Goal: Task Accomplishment & Management: Manage account settings

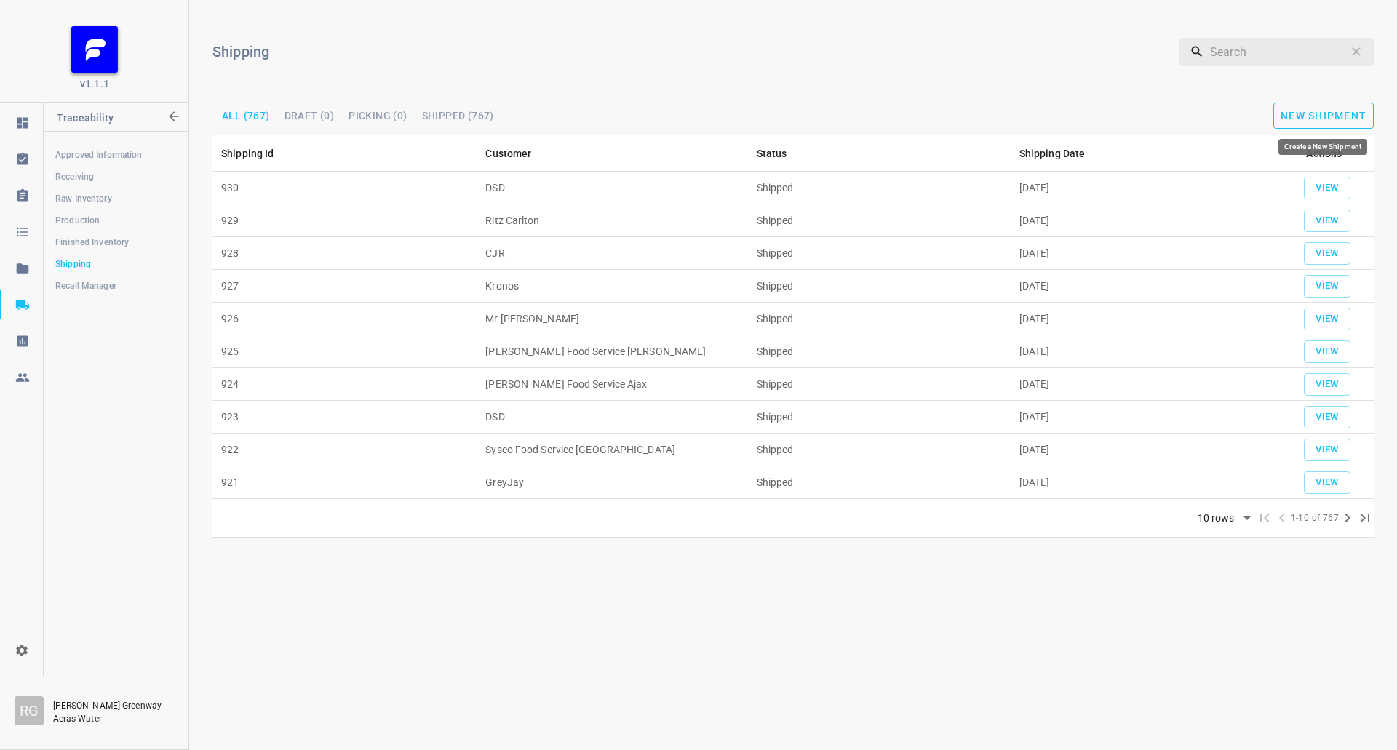
click at [1354, 111] on span "New Shipment" at bounding box center [1323, 116] width 86 height 12
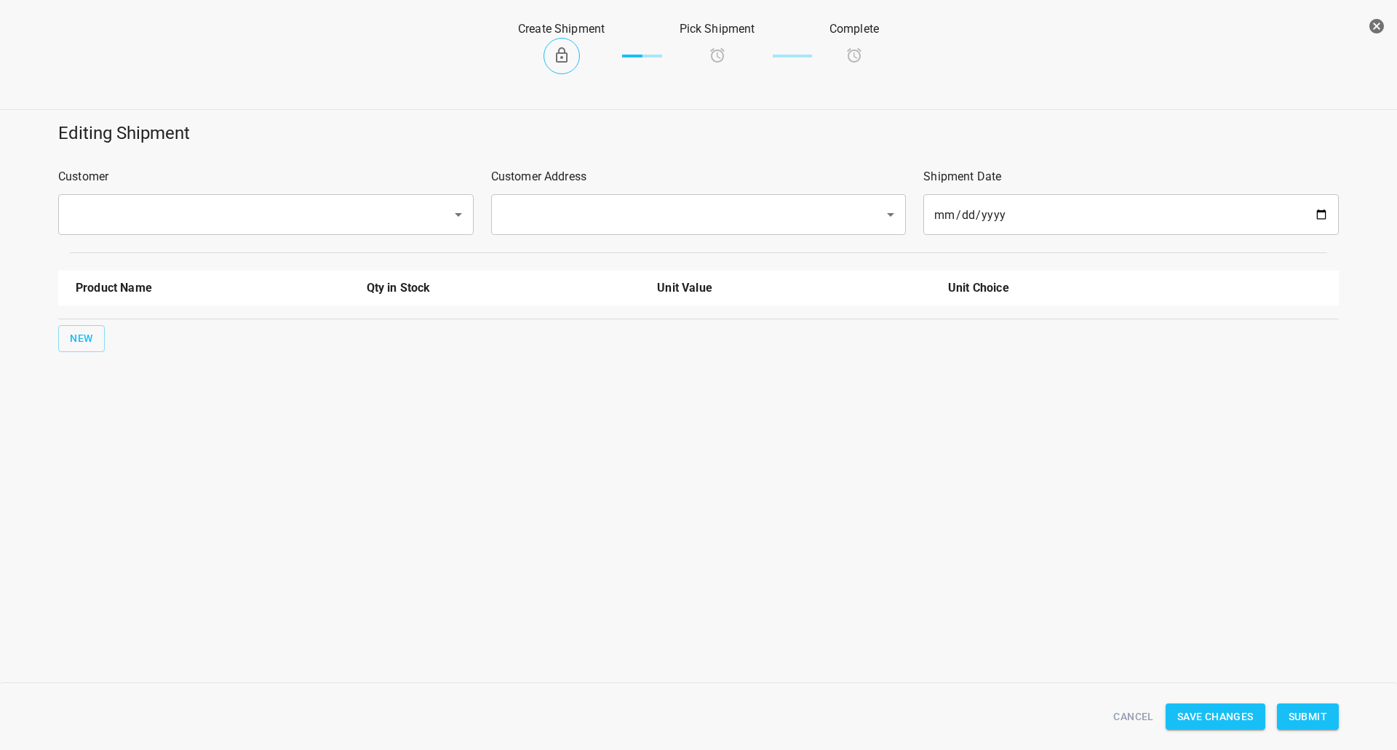
click at [233, 217] on input "text" at bounding box center [246, 215] width 362 height 28
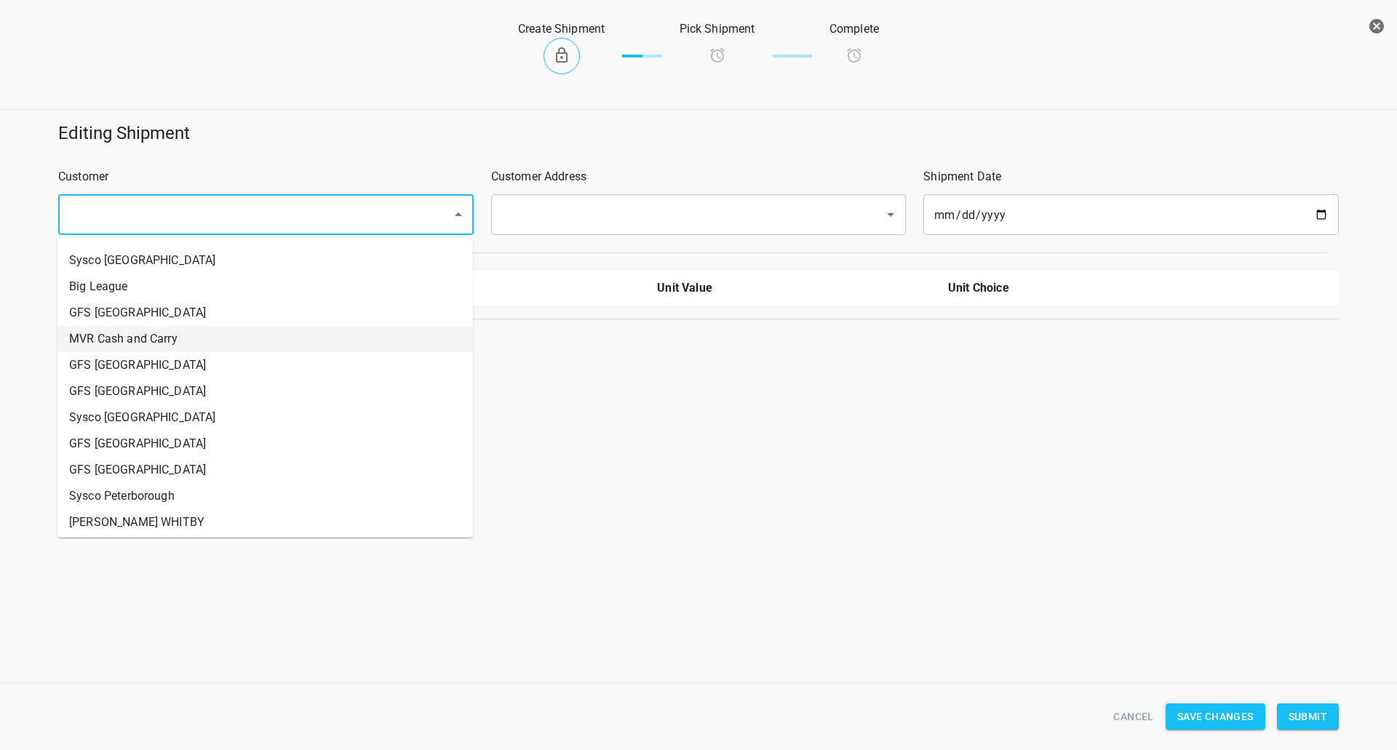
scroll to position [655, 0]
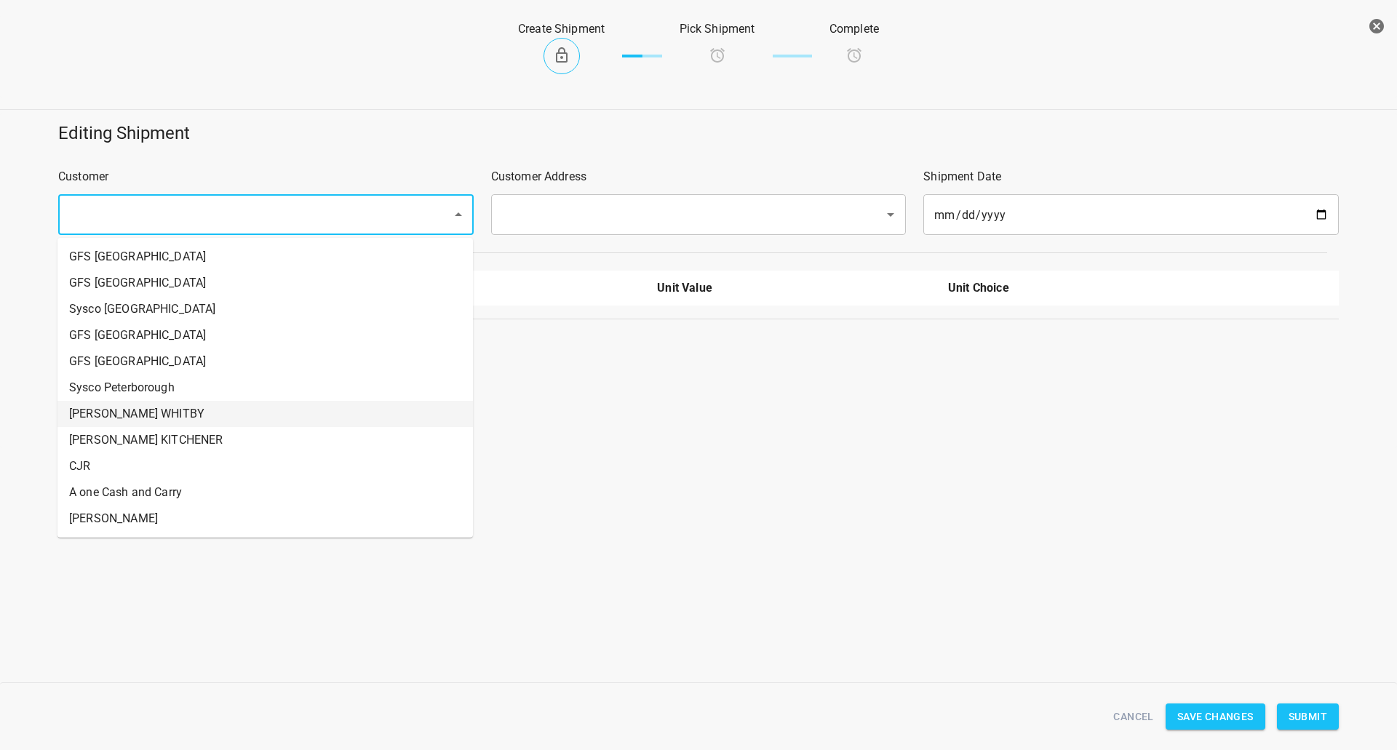
click at [127, 415] on li "[PERSON_NAME] WHITBY" at bounding box center [264, 414] width 415 height 26
type input "[PERSON_NAME] WHITBY"
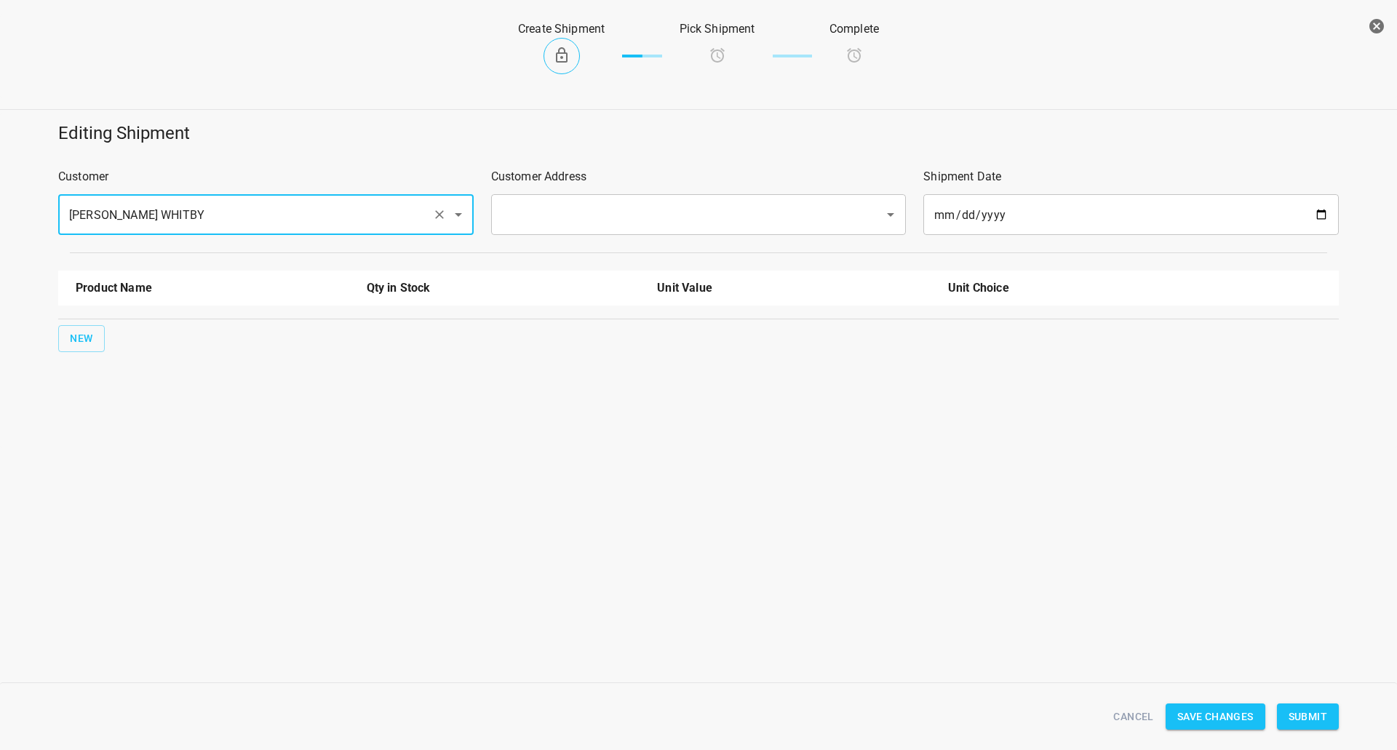
click at [564, 218] on input "text" at bounding box center [679, 215] width 362 height 28
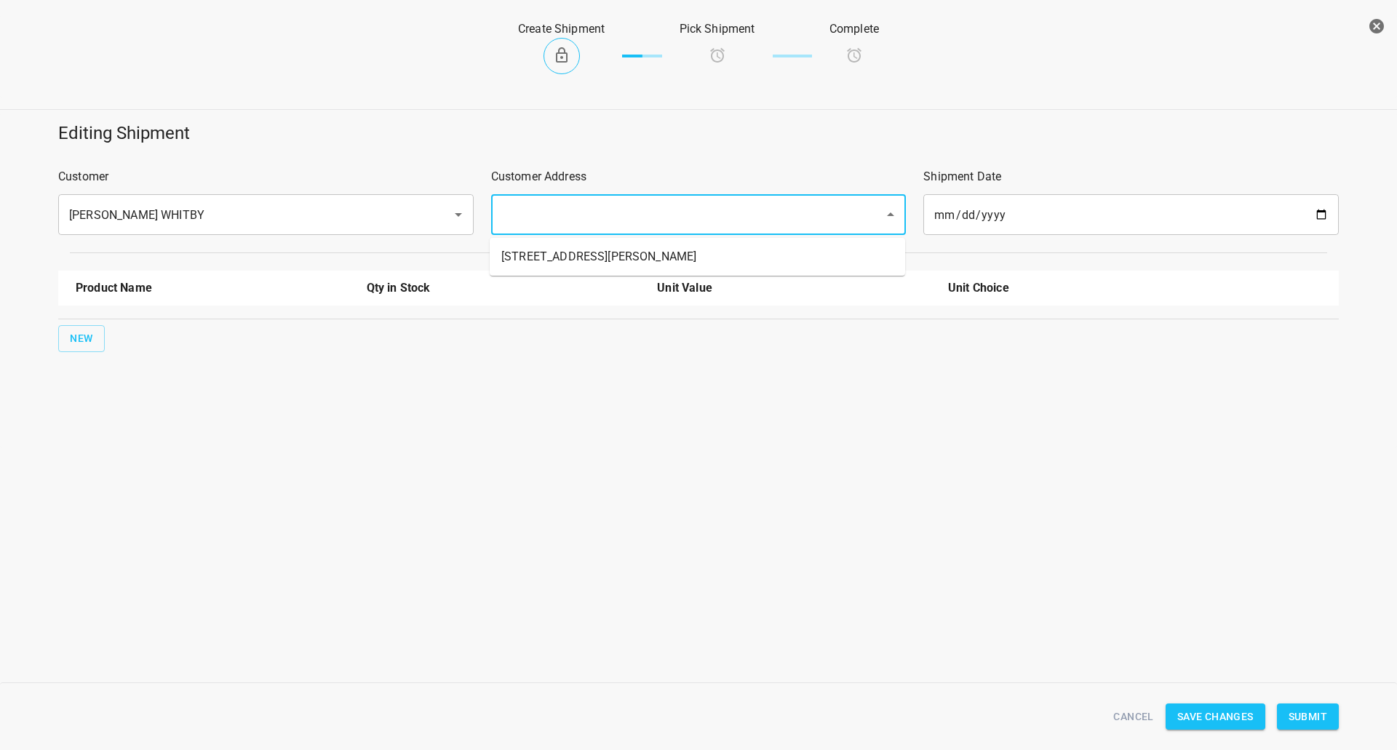
click at [547, 252] on li "[STREET_ADDRESS][PERSON_NAME]" at bounding box center [697, 257] width 415 height 26
type input "[STREET_ADDRESS][PERSON_NAME]"
click at [65, 340] on button "New" at bounding box center [81, 338] width 47 height 27
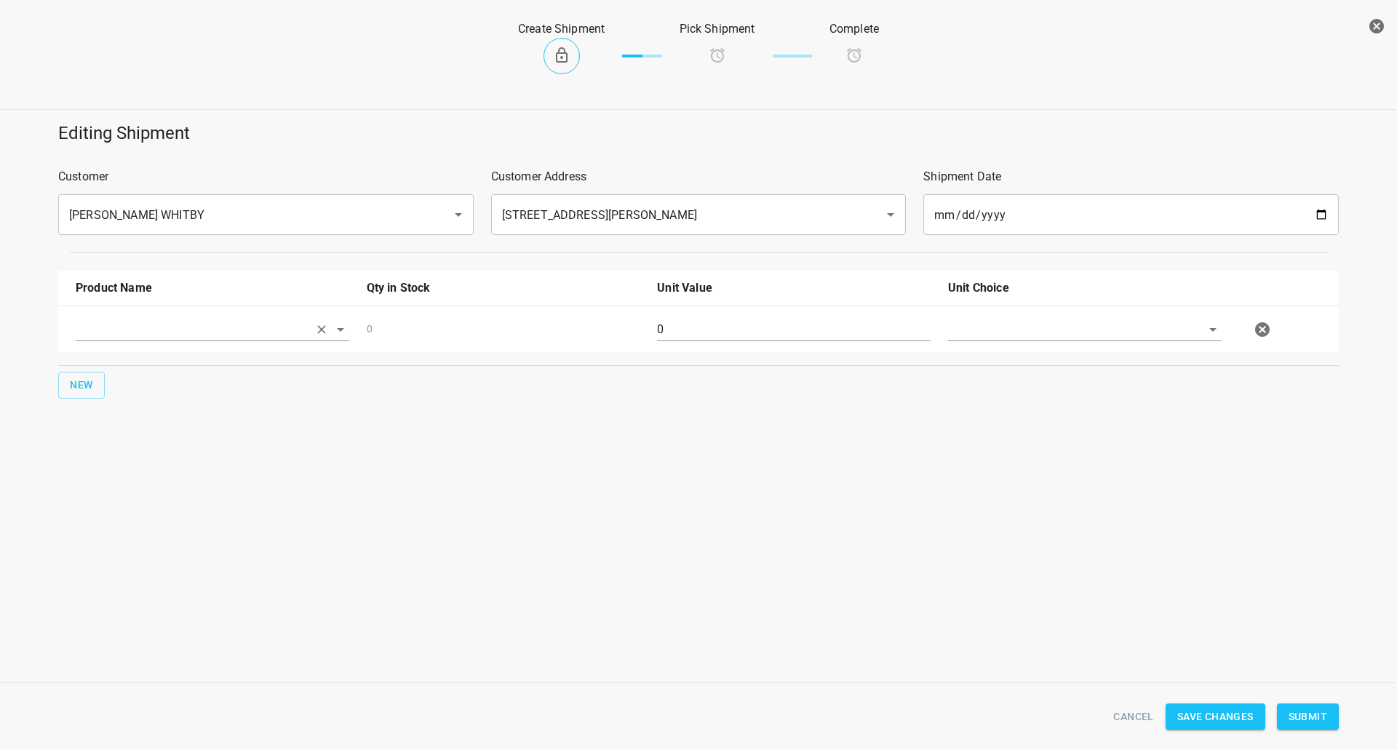
click at [122, 333] on input "text" at bounding box center [192, 329] width 233 height 23
drag, startPoint x: 139, startPoint y: 441, endPoint x: 139, endPoint y: 466, distance: 24.7
click at [139, 466] on ul "750ml Sparkling 750ml Still 330 ST CRATE 330ml Still 330ml Sparkling" at bounding box center [212, 415] width 273 height 143
click at [140, 466] on li "330ml Sparkling" at bounding box center [212, 468] width 273 height 26
type input "330ml Sparkling"
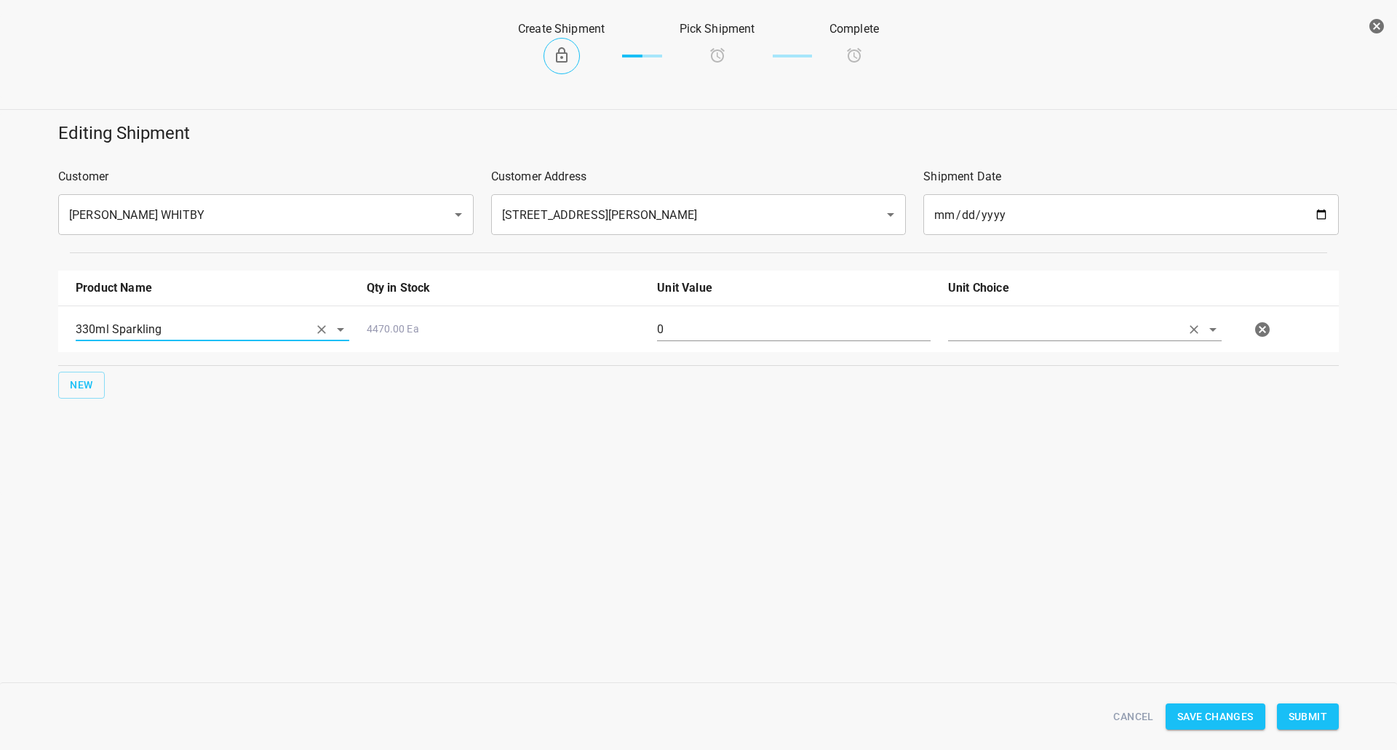
click at [1000, 330] on input "text" at bounding box center [1064, 329] width 233 height 23
click at [975, 369] on li "[PERSON_NAME]" at bounding box center [1084, 363] width 273 height 26
type input "[PERSON_NAME]"
click at [850, 334] on input "0" at bounding box center [793, 329] width 273 height 23
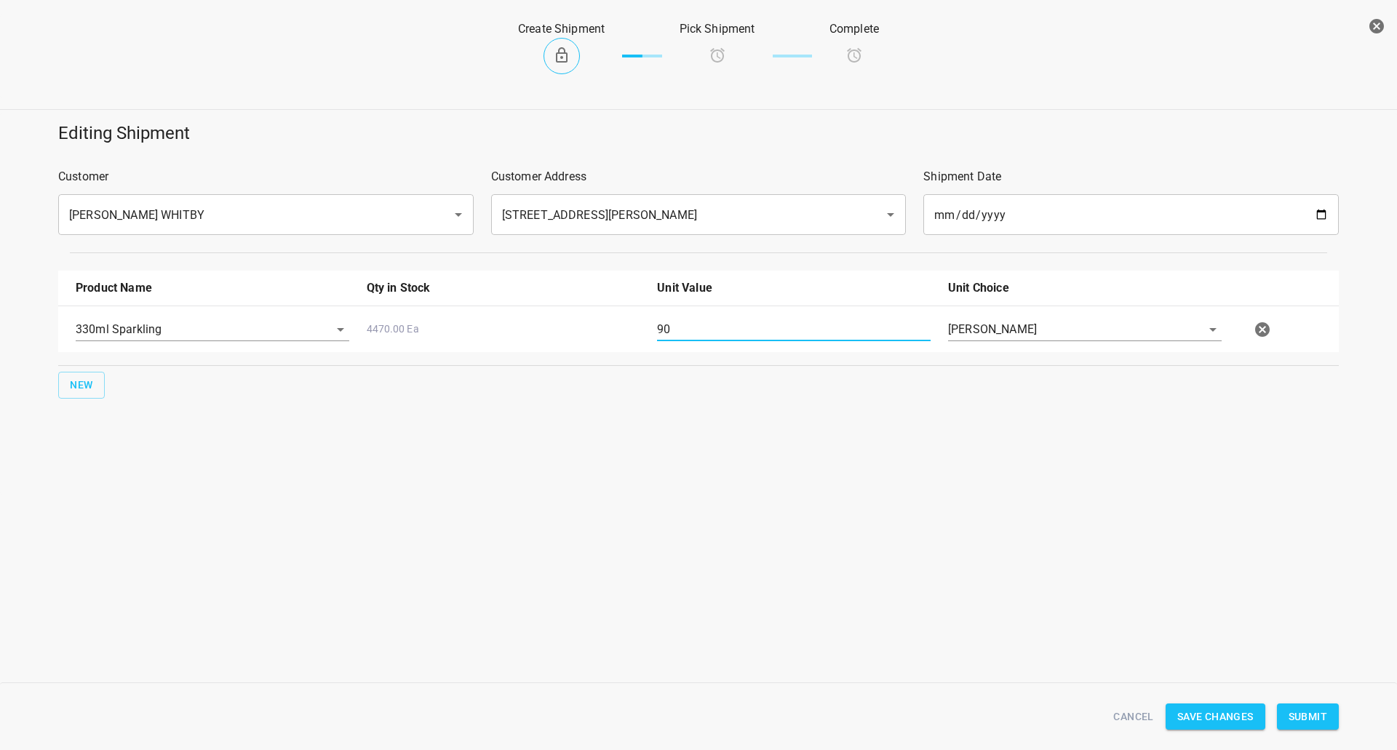
type input "90"
drag, startPoint x: 1295, startPoint y: 716, endPoint x: 1395, endPoint y: 552, distance: 192.0
click at [1295, 716] on span "Submit" at bounding box center [1307, 717] width 39 height 18
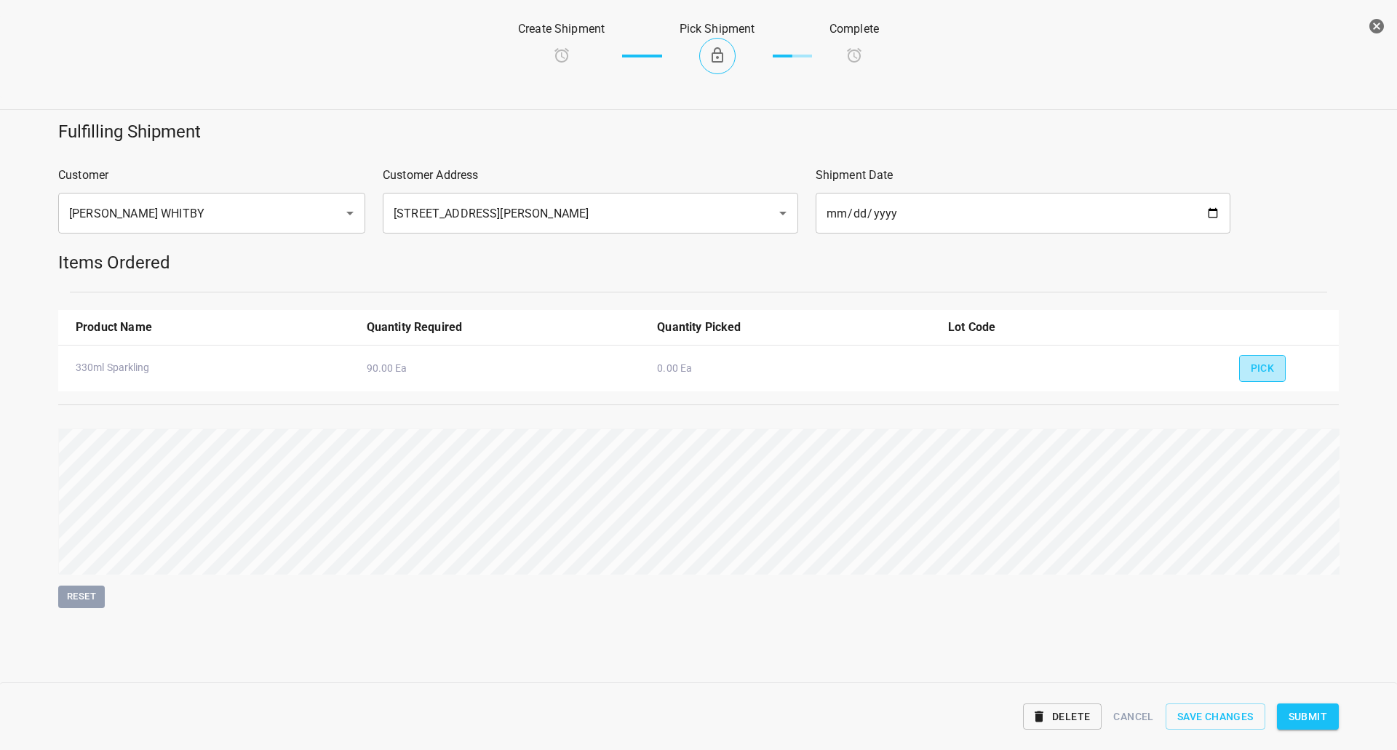
click at [1255, 364] on span "Pick" at bounding box center [1262, 368] width 24 height 18
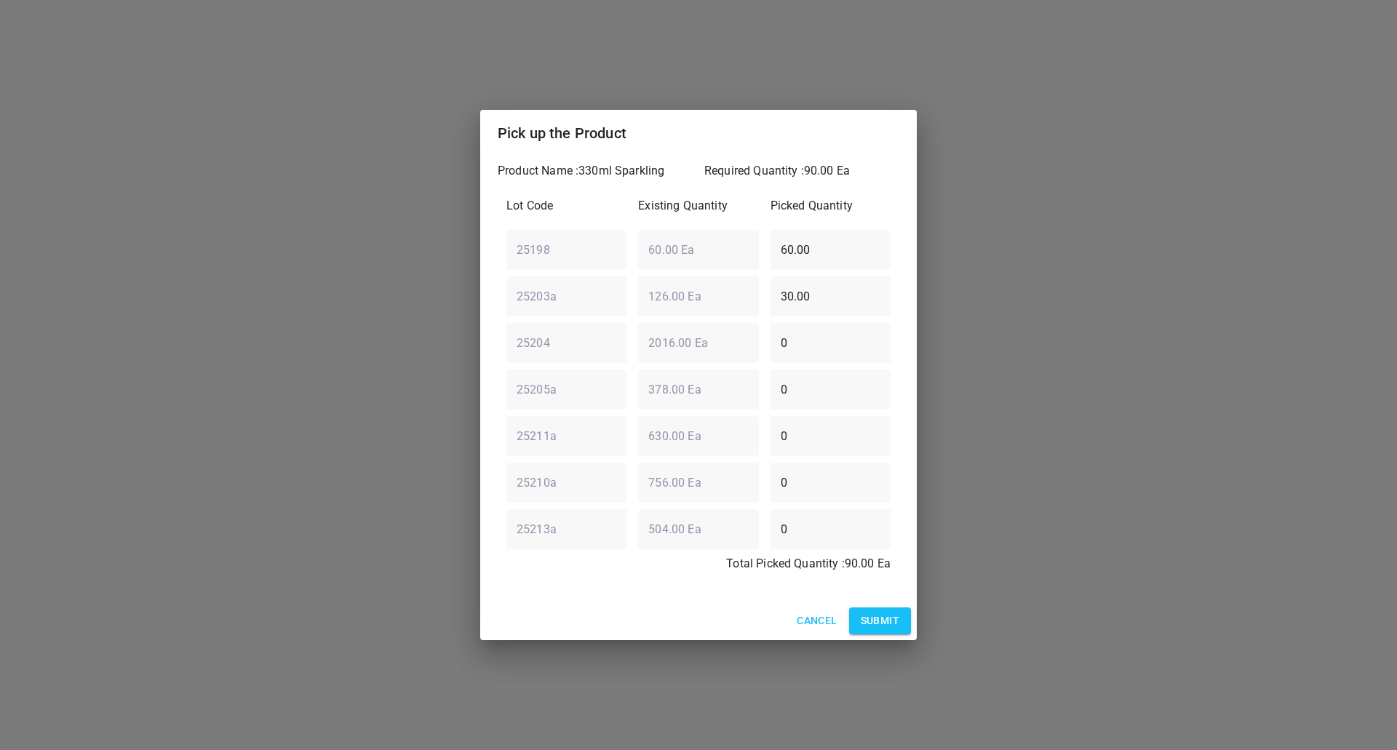
drag, startPoint x: 852, startPoint y: 300, endPoint x: 289, endPoint y: 409, distance: 573.5
click at [400, 343] on div "Pick up the Product Product Name : 330ml Sparkling Required Quantity : 90.00 Ea…" at bounding box center [698, 375] width 1397 height 750
type input "0"
click at [548, 340] on div "25204 ​ 2016.00 Ea ​ 0 ​" at bounding box center [698, 342] width 396 height 52
type input "30"
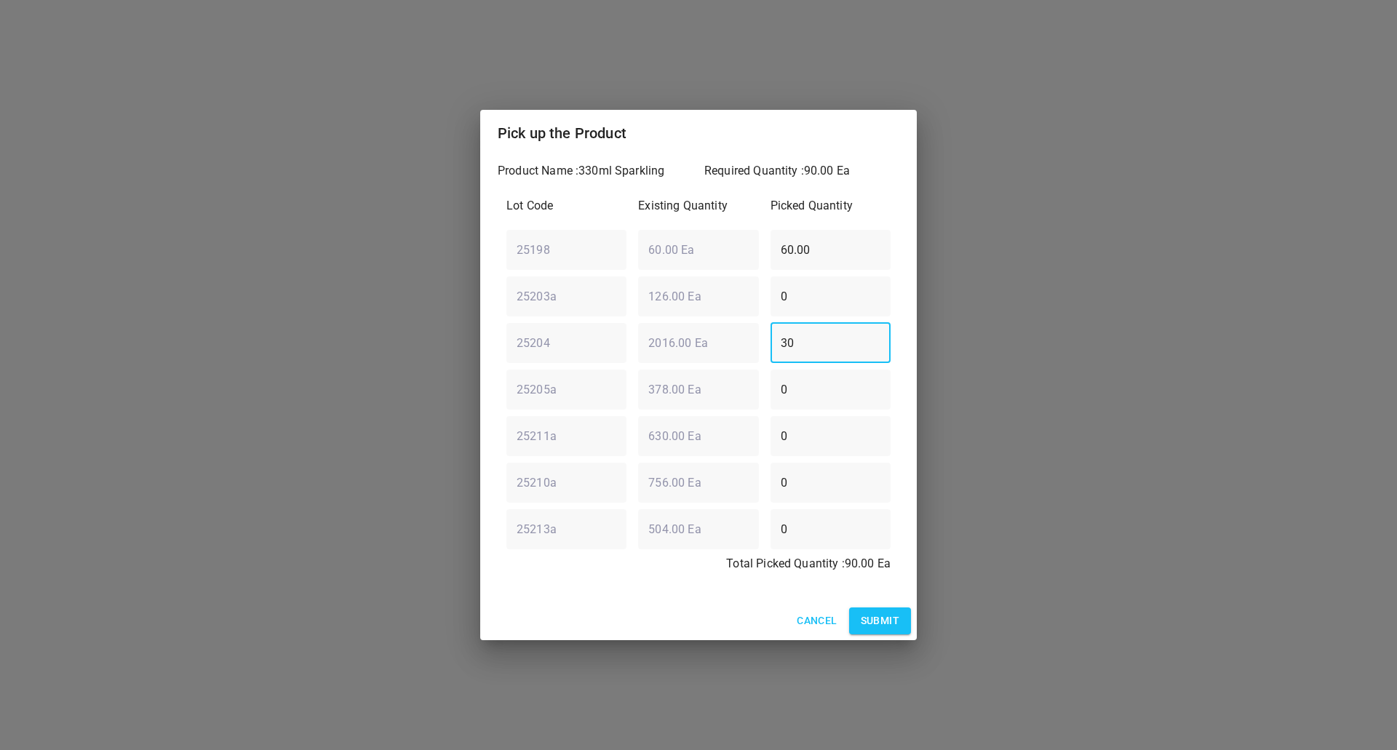
click at [885, 624] on span "Submit" at bounding box center [879, 621] width 39 height 18
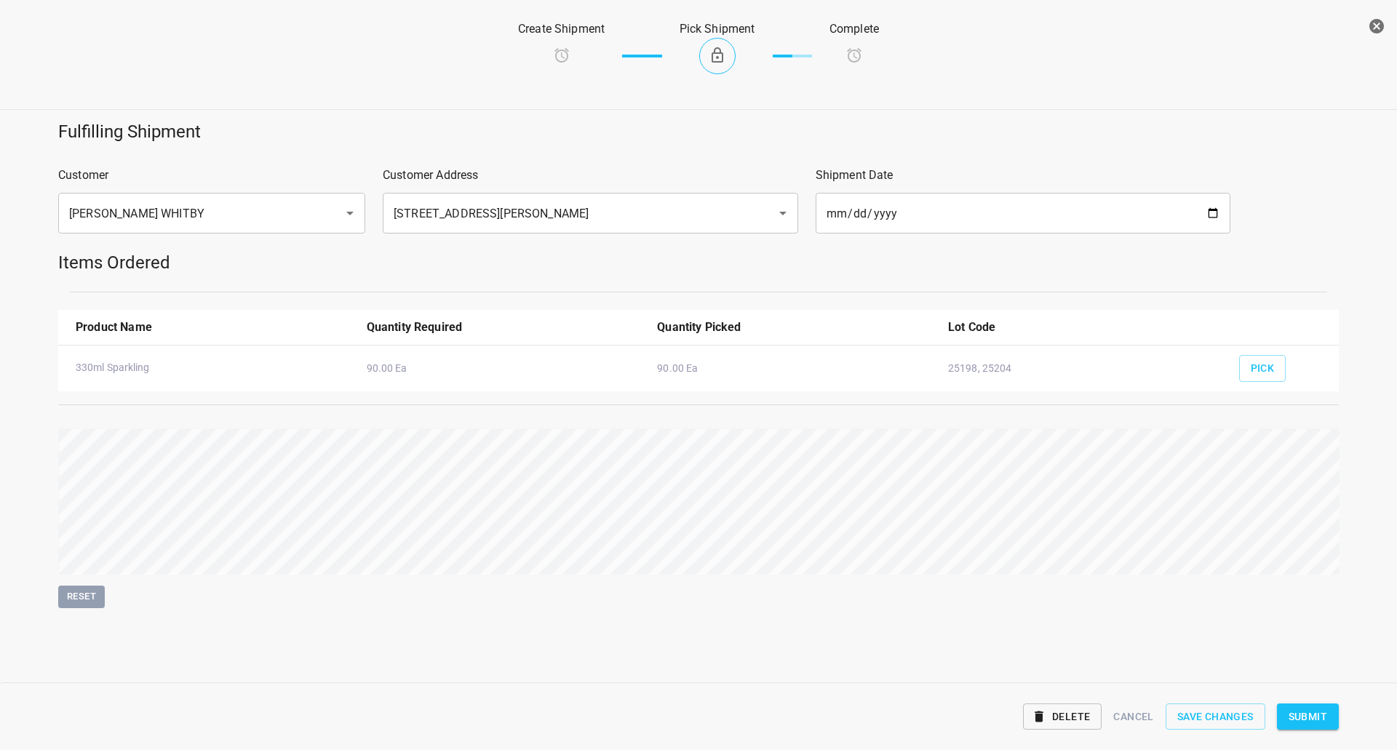
click at [1298, 710] on span "Submit" at bounding box center [1307, 717] width 39 height 18
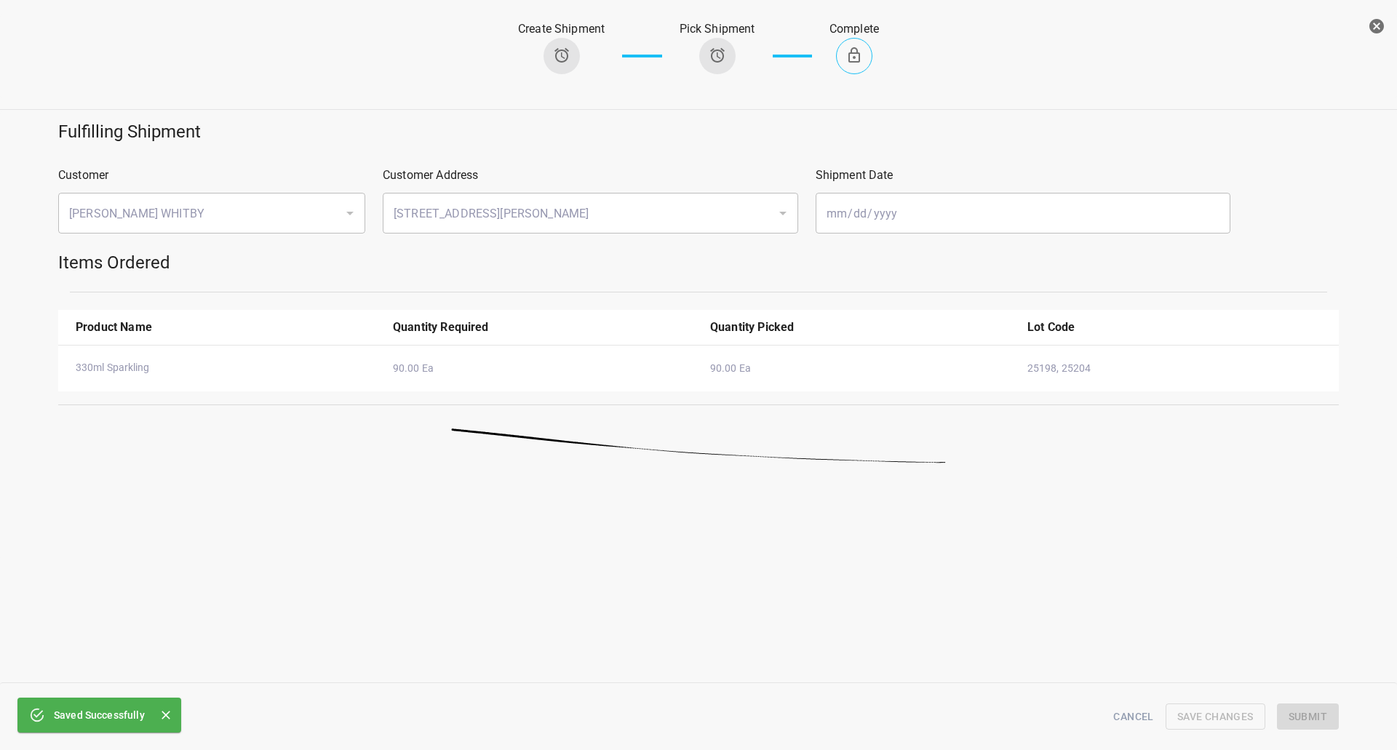
click at [1375, 17] on button "button" at bounding box center [1376, 26] width 29 height 29
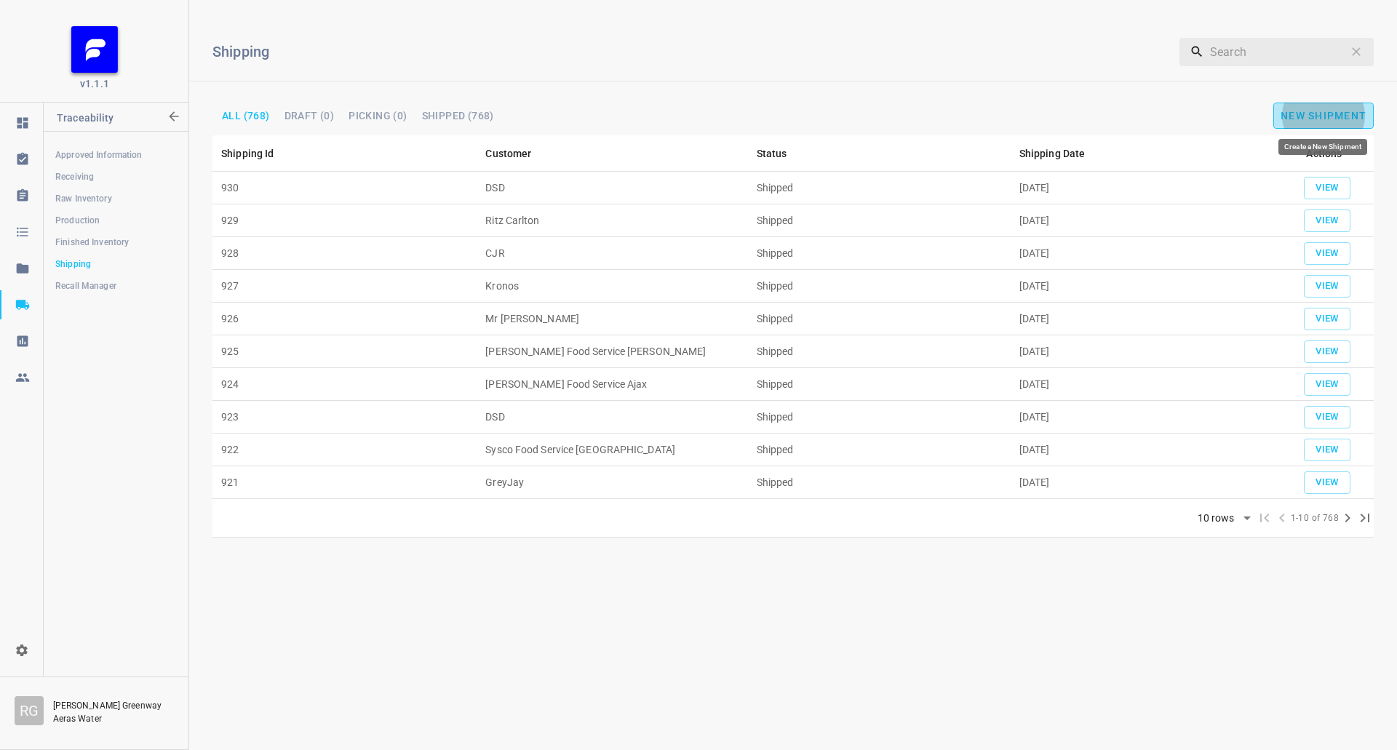
click at [1296, 108] on button "New Shipment" at bounding box center [1323, 116] width 100 height 26
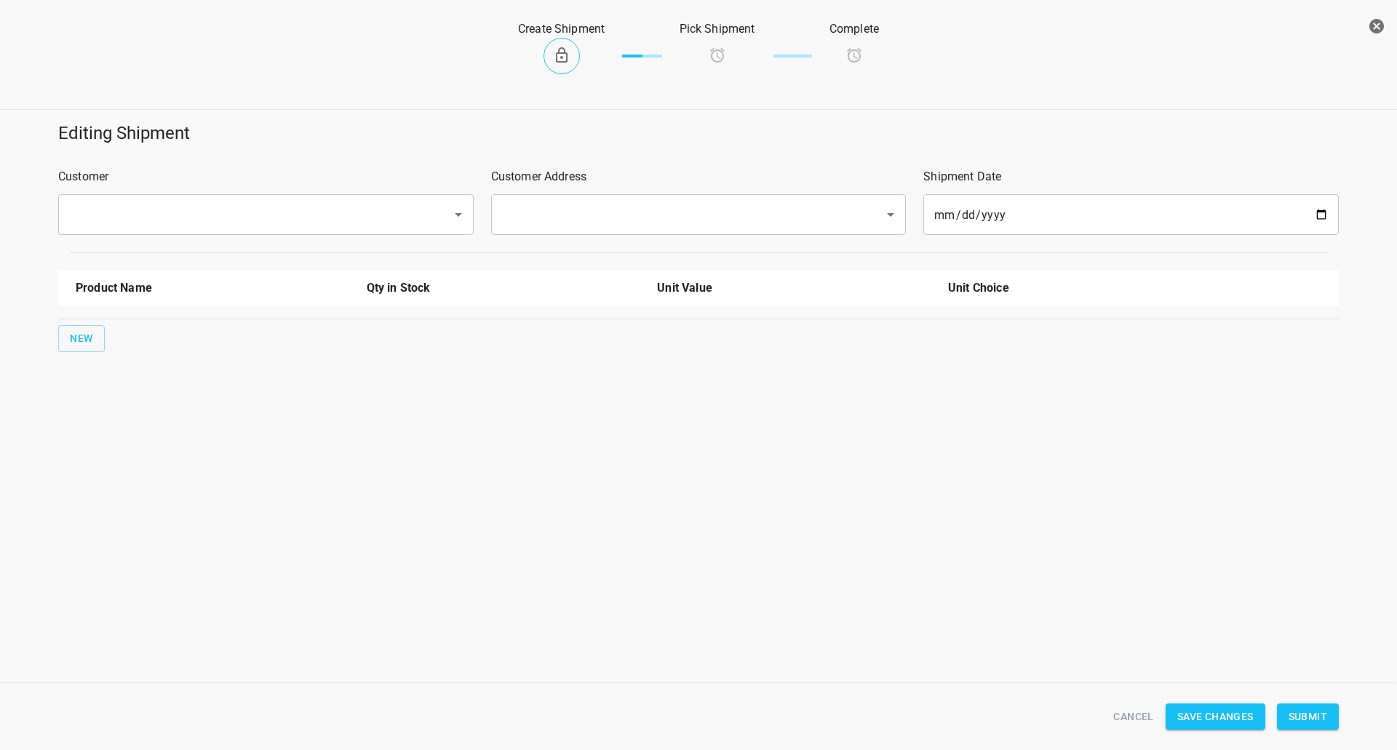
click at [192, 241] on div "Customer ​" at bounding box center [265, 201] width 433 height 84
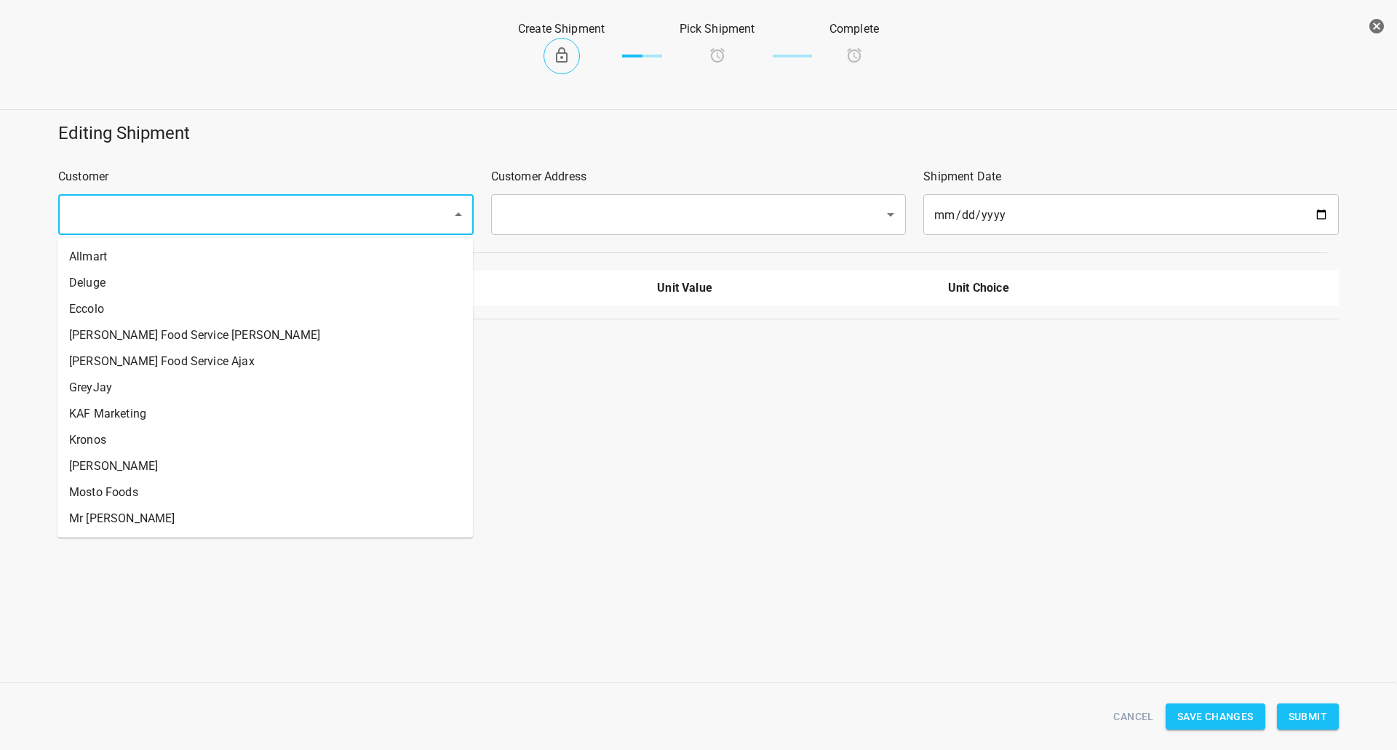
click at [239, 203] on input "text" at bounding box center [246, 215] width 362 height 28
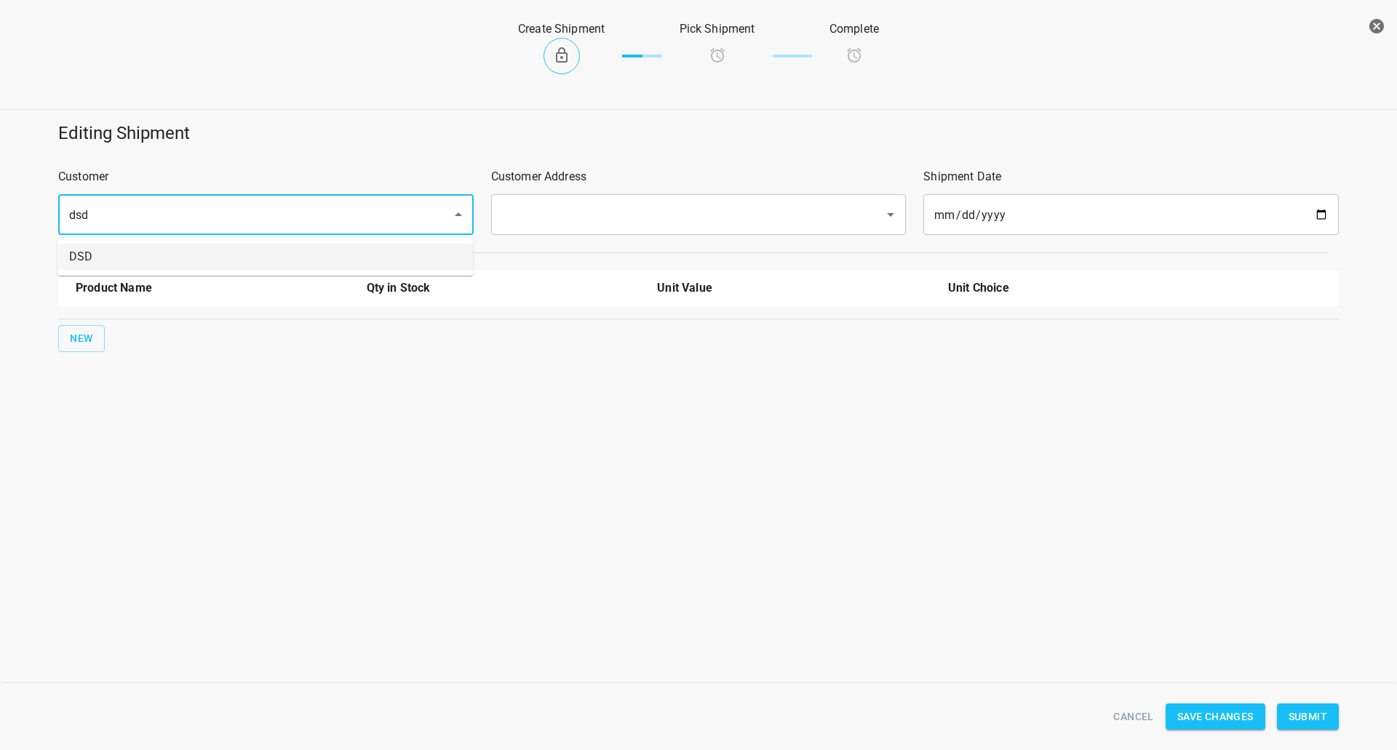
click at [186, 251] on li "DSD" at bounding box center [264, 257] width 415 height 26
type input "DSD"
drag, startPoint x: 658, startPoint y: 211, endPoint x: 583, endPoint y: 227, distance: 76.6
click at [656, 211] on input "text" at bounding box center [679, 215] width 362 height 28
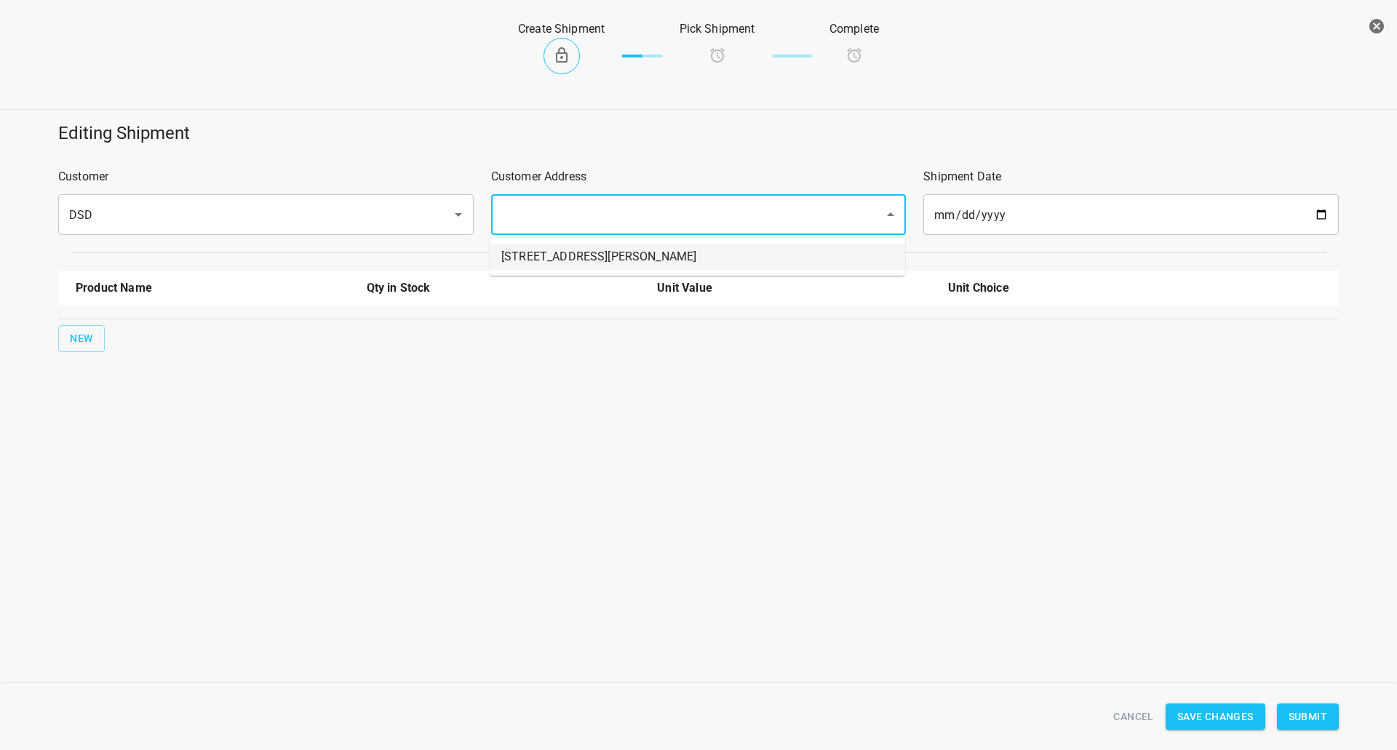
click at [566, 257] on li "[STREET_ADDRESS][PERSON_NAME]" at bounding box center [697, 257] width 415 height 26
type input "[STREET_ADDRESS][PERSON_NAME]"
click at [76, 336] on span "New" at bounding box center [81, 338] width 23 height 18
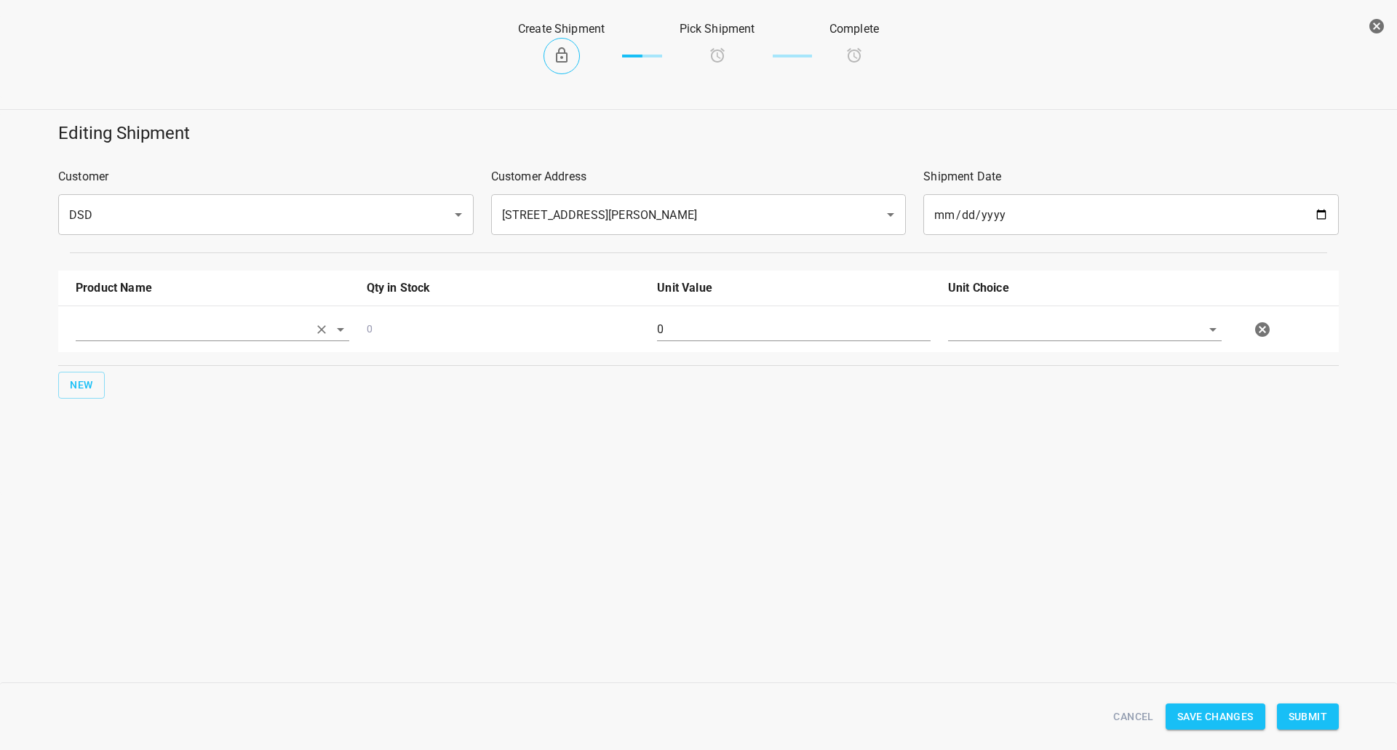
click at [133, 319] on input "text" at bounding box center [192, 329] width 233 height 23
click at [116, 437] on li "330ml Still" at bounding box center [212, 441] width 273 height 26
type input "330ml Still"
click at [81, 388] on span "New" at bounding box center [81, 385] width 23 height 18
click at [108, 376] on input "text" at bounding box center [192, 375] width 233 height 23
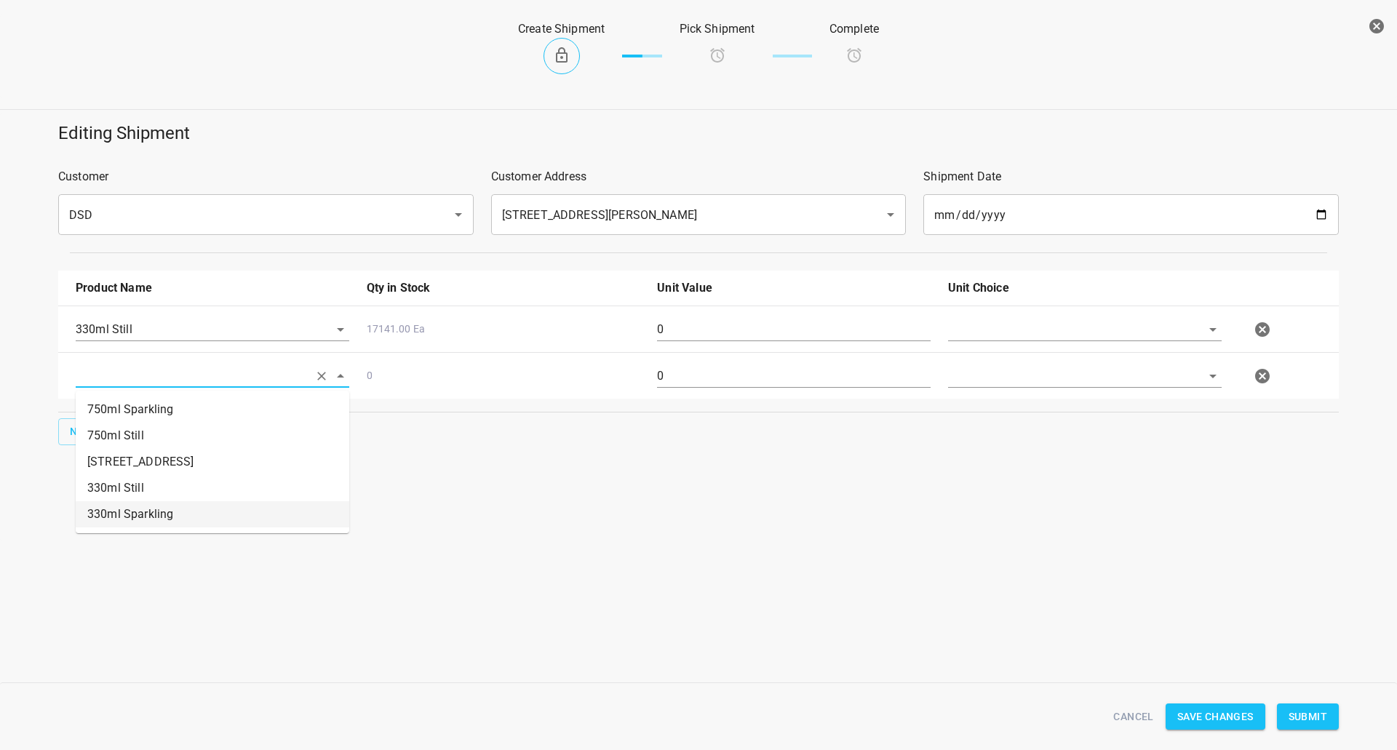
click at [164, 506] on li "330ml Sparkling" at bounding box center [212, 514] width 273 height 26
type input "330ml Sparkling"
click at [804, 340] on input "0" at bounding box center [793, 329] width 273 height 23
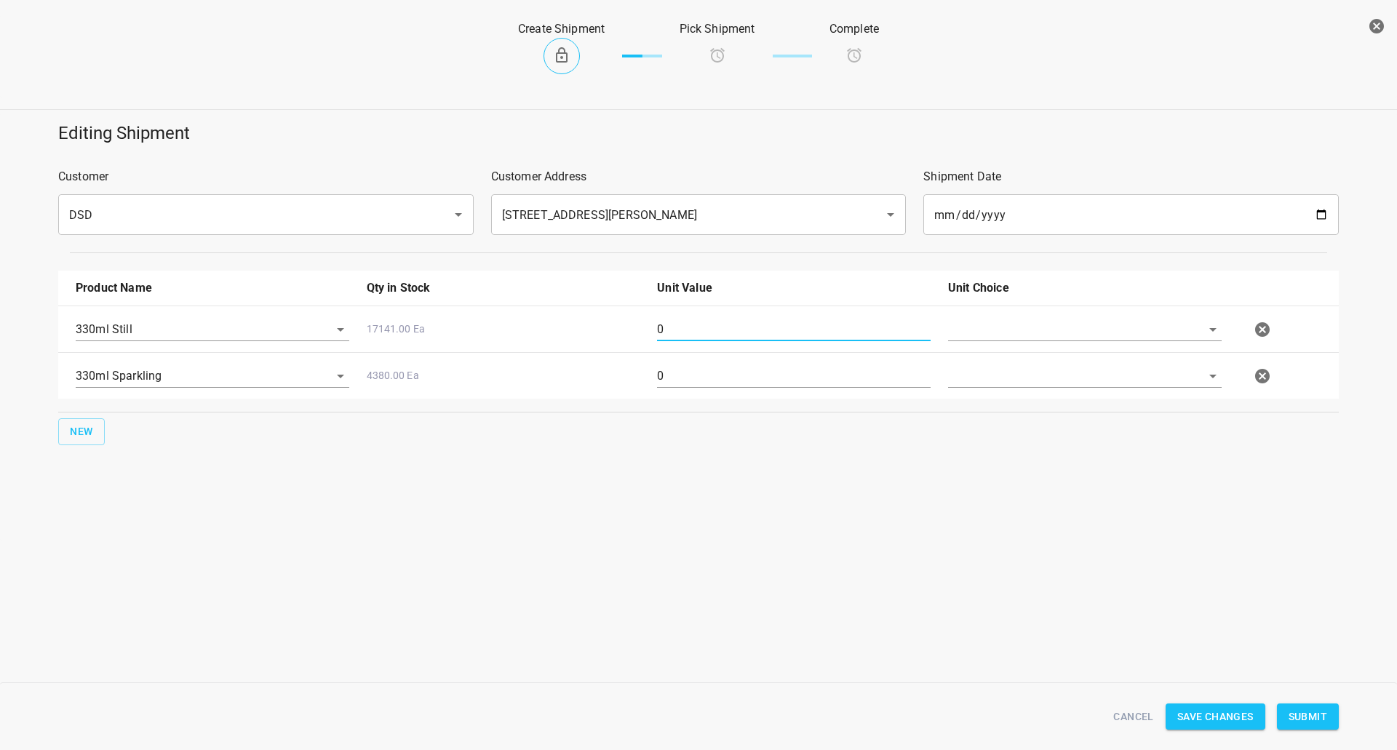
click at [804, 340] on input "0" at bounding box center [793, 329] width 273 height 23
type input "128"
click at [690, 378] on input "0" at bounding box center [793, 375] width 273 height 23
click at [689, 378] on input "0" at bounding box center [793, 375] width 273 height 23
type input "1"
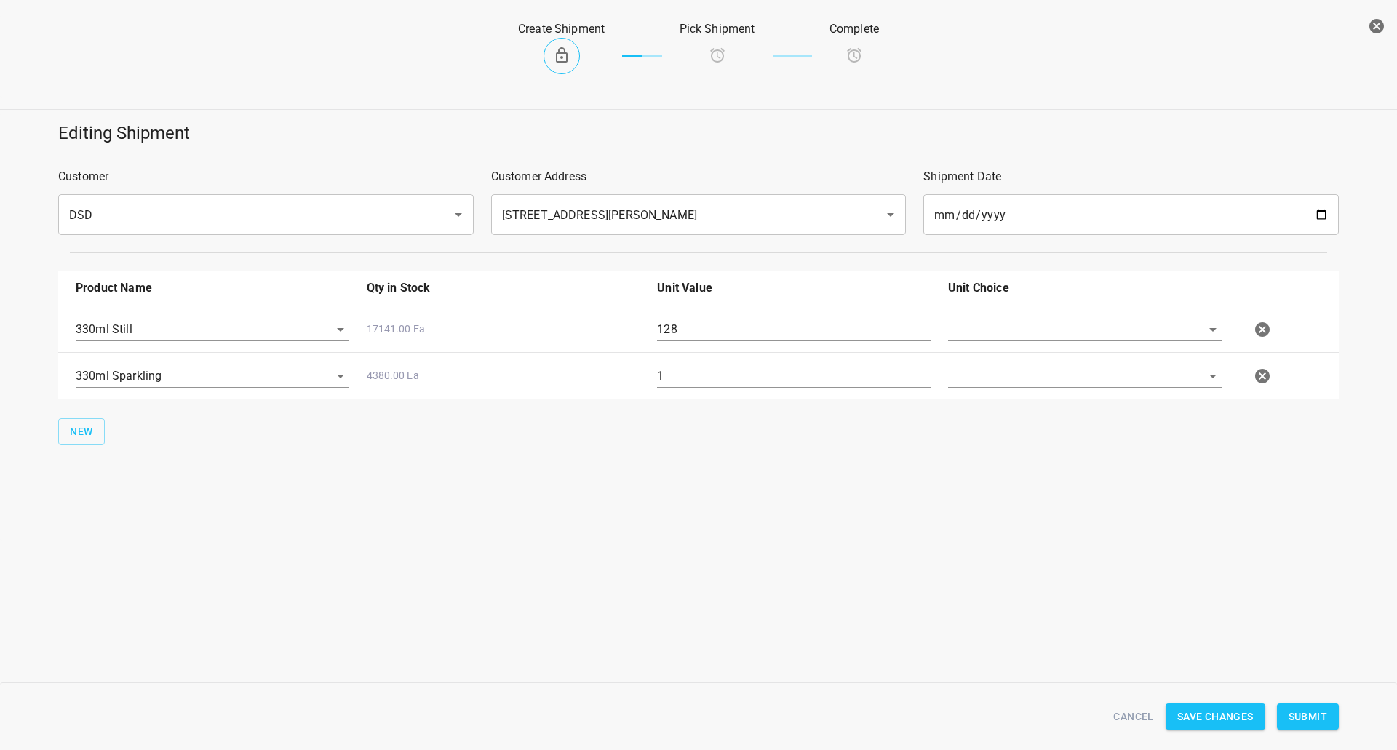
click at [676, 476] on div "Editing Shipment Customer DSD ​ Customer Address [STREET_ADDRESS][PERSON_NAME] …" at bounding box center [698, 327] width 1397 height 428
click at [1069, 327] on input "text" at bounding box center [1064, 329] width 233 height 23
click at [1055, 368] on li "[PERSON_NAME]" at bounding box center [1084, 363] width 273 height 26
type input "[PERSON_NAME]"
click at [1053, 372] on input "text" at bounding box center [1064, 375] width 233 height 23
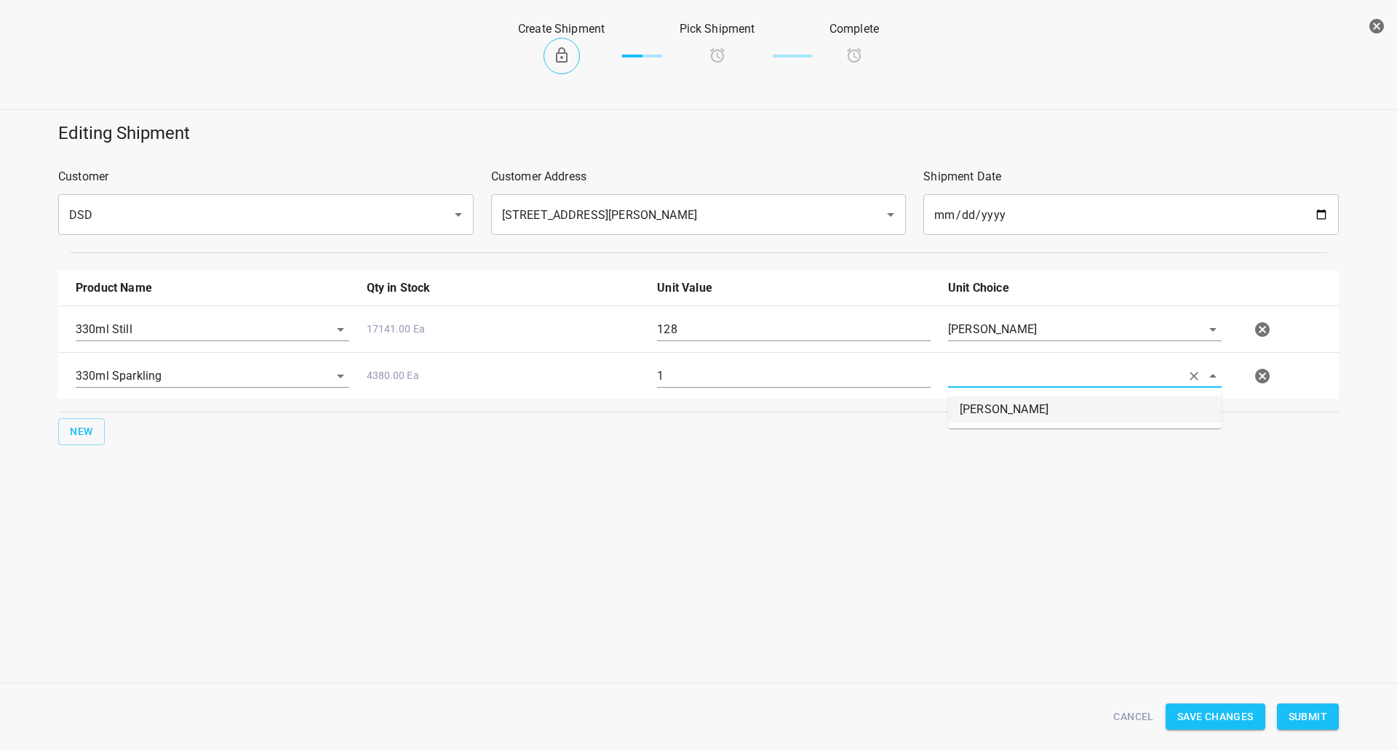
click at [1058, 401] on li "[PERSON_NAME]" at bounding box center [1084, 409] width 273 height 26
type input "[PERSON_NAME]"
drag, startPoint x: 732, startPoint y: 524, endPoint x: 999, endPoint y: 526, distance: 266.9
click at [999, 526] on div "Editing Shipment Customer DSD ​ Customer Address [STREET_ADDRESS][PERSON_NAME] …" at bounding box center [698, 327] width 1397 height 428
click at [1295, 716] on span "Submit" at bounding box center [1307, 717] width 39 height 18
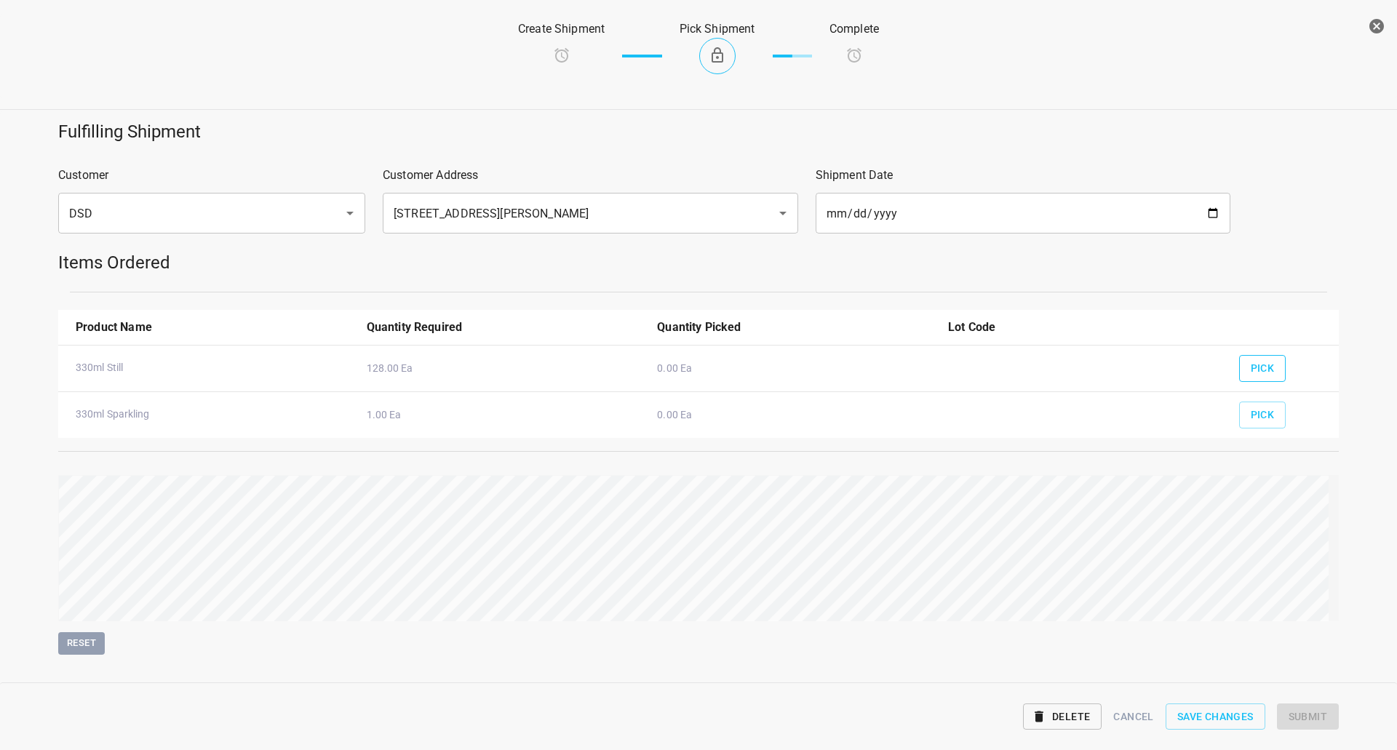
click at [1261, 369] on span "Pick" at bounding box center [1262, 368] width 24 height 18
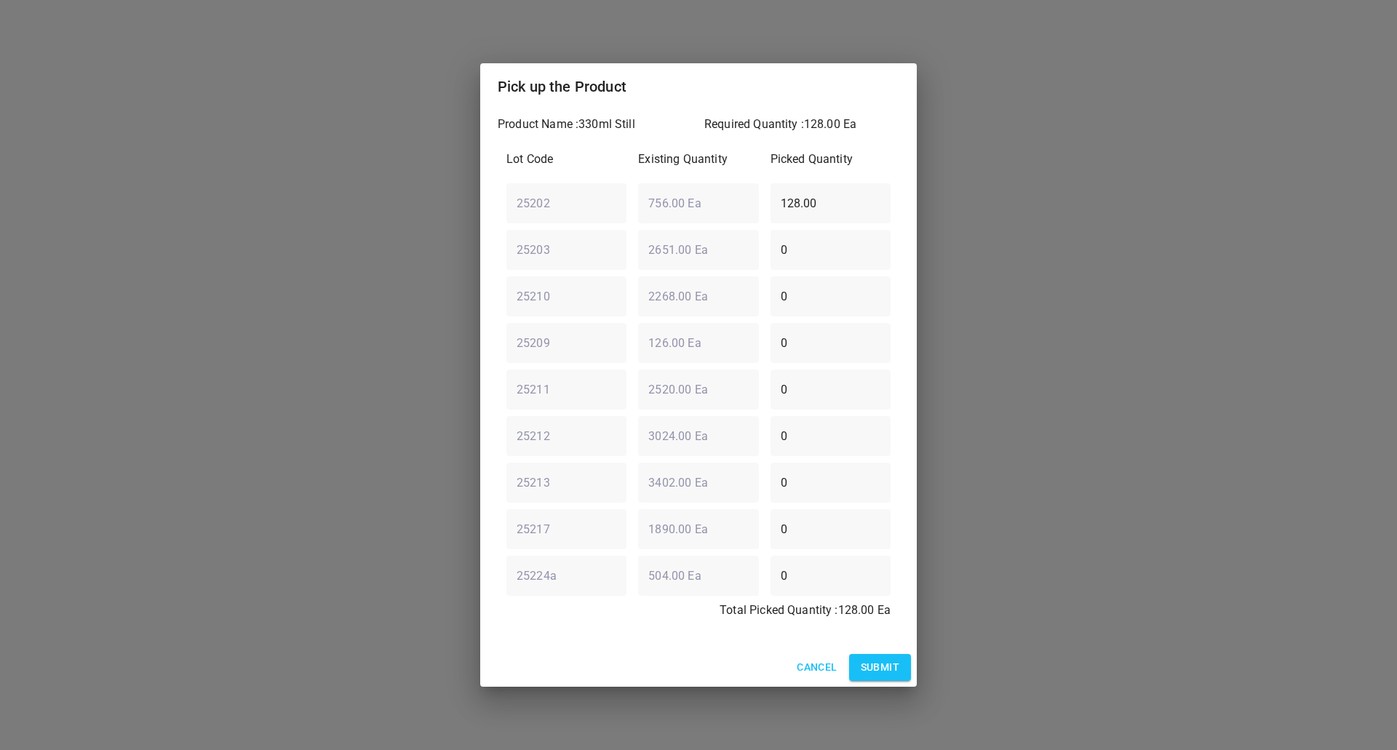
drag, startPoint x: 759, startPoint y: 187, endPoint x: 380, endPoint y: 209, distance: 378.9
click at [408, 194] on div "Pick up the Product Product Name : 330ml Still Required Quantity : 128.00 Ea Lo…" at bounding box center [698, 375] width 1397 height 750
type input "0"
click at [642, 305] on div "25210 ​ 2268.00 Ea ​ 0 ​" at bounding box center [698, 296] width 396 height 52
type input "126"
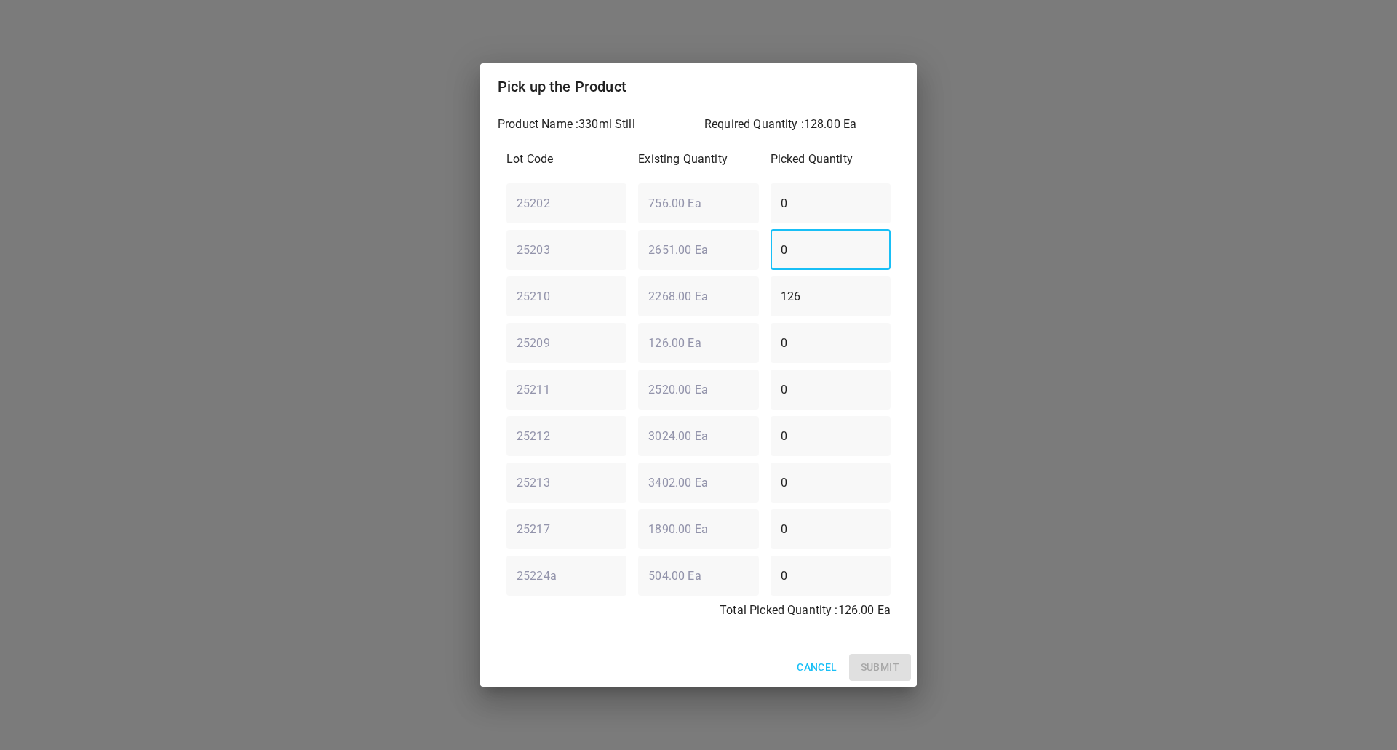
drag, startPoint x: 827, startPoint y: 251, endPoint x: 419, endPoint y: 251, distance: 408.1
click at [434, 252] on div "Pick up the Product Product Name : 330ml Still Required Quantity : 128.00 Ea Lo…" at bounding box center [698, 375] width 1397 height 750
type input "2"
click at [898, 663] on span "Submit" at bounding box center [879, 667] width 39 height 18
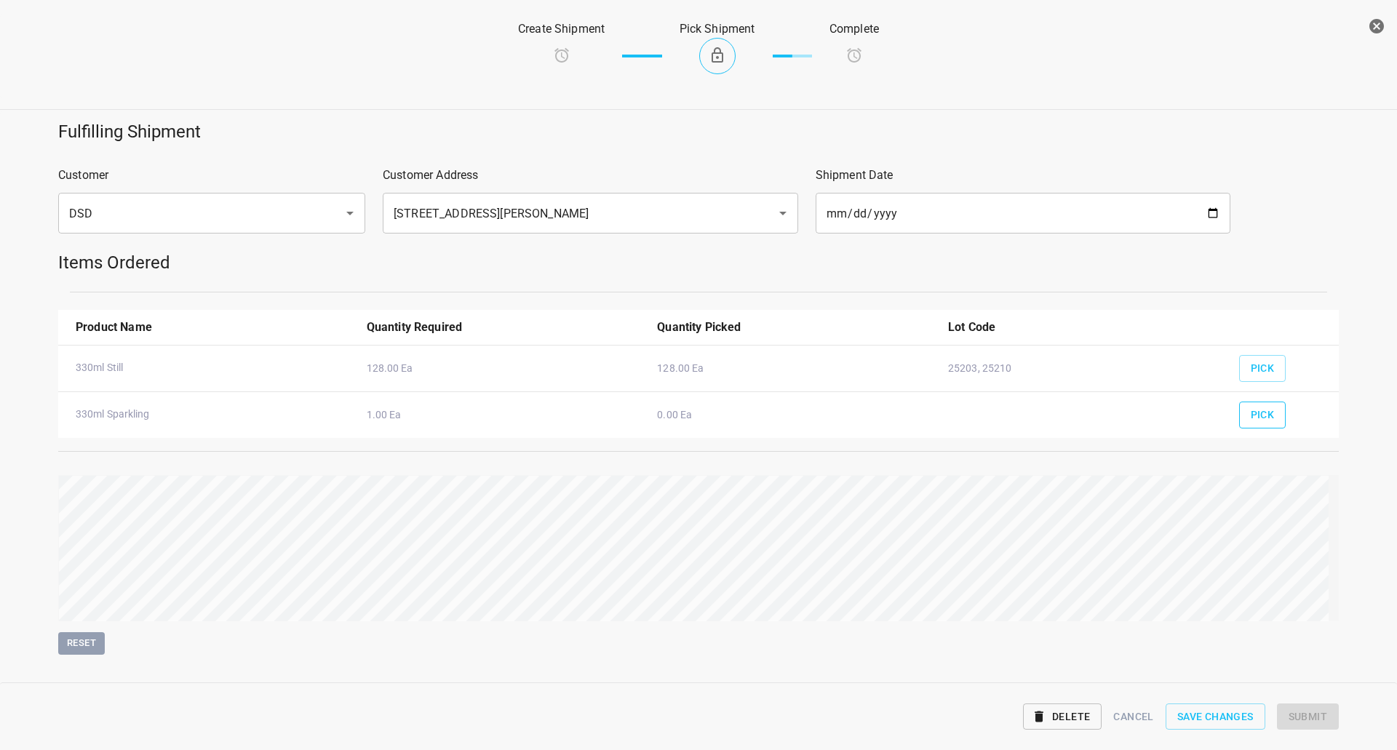
click at [1265, 414] on button "Pick" at bounding box center [1262, 415] width 47 height 27
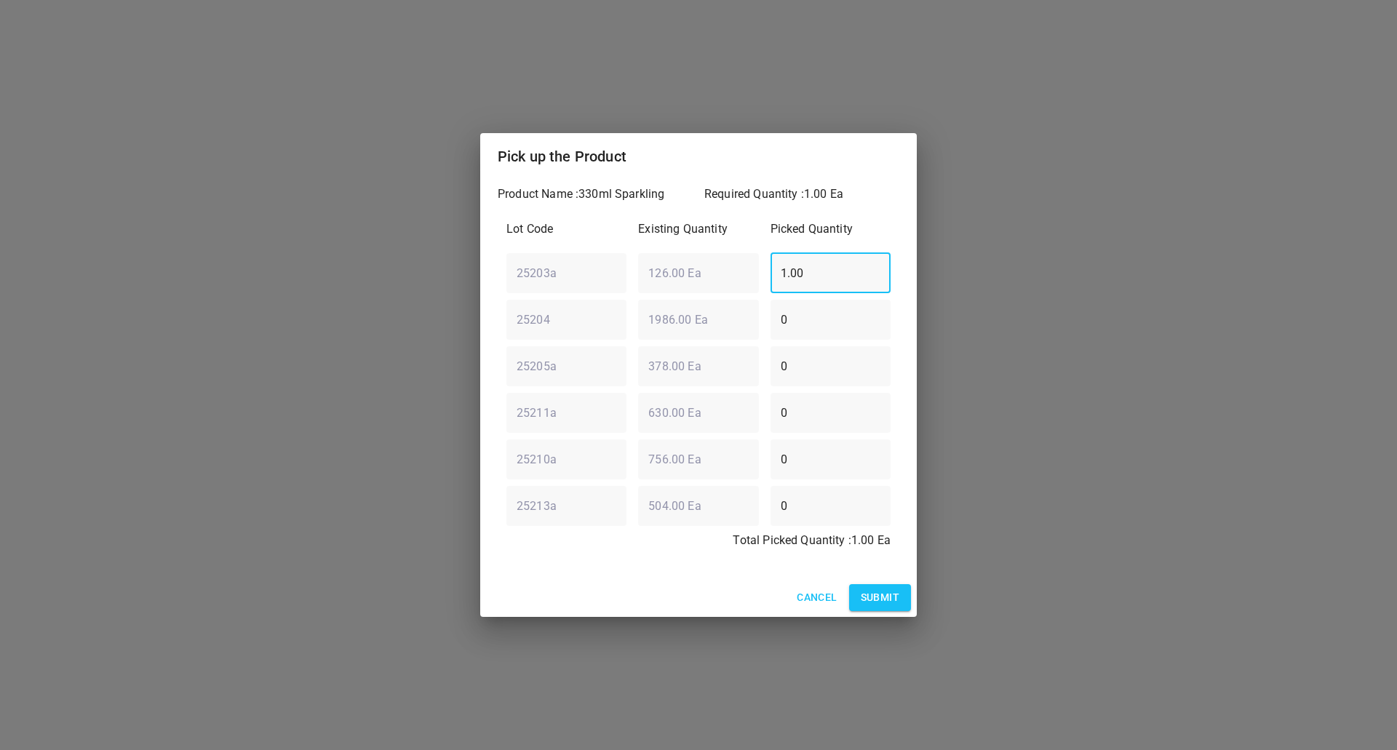
click at [600, 259] on div "25203a ​ 126.00 Ea ​ 1.00 ​" at bounding box center [698, 273] width 396 height 52
type input "0"
click at [584, 327] on div "25204 ​ 1986.00 Ea ​ 0 ​" at bounding box center [698, 319] width 396 height 52
type input "1"
click at [868, 597] on span "Submit" at bounding box center [879, 597] width 39 height 18
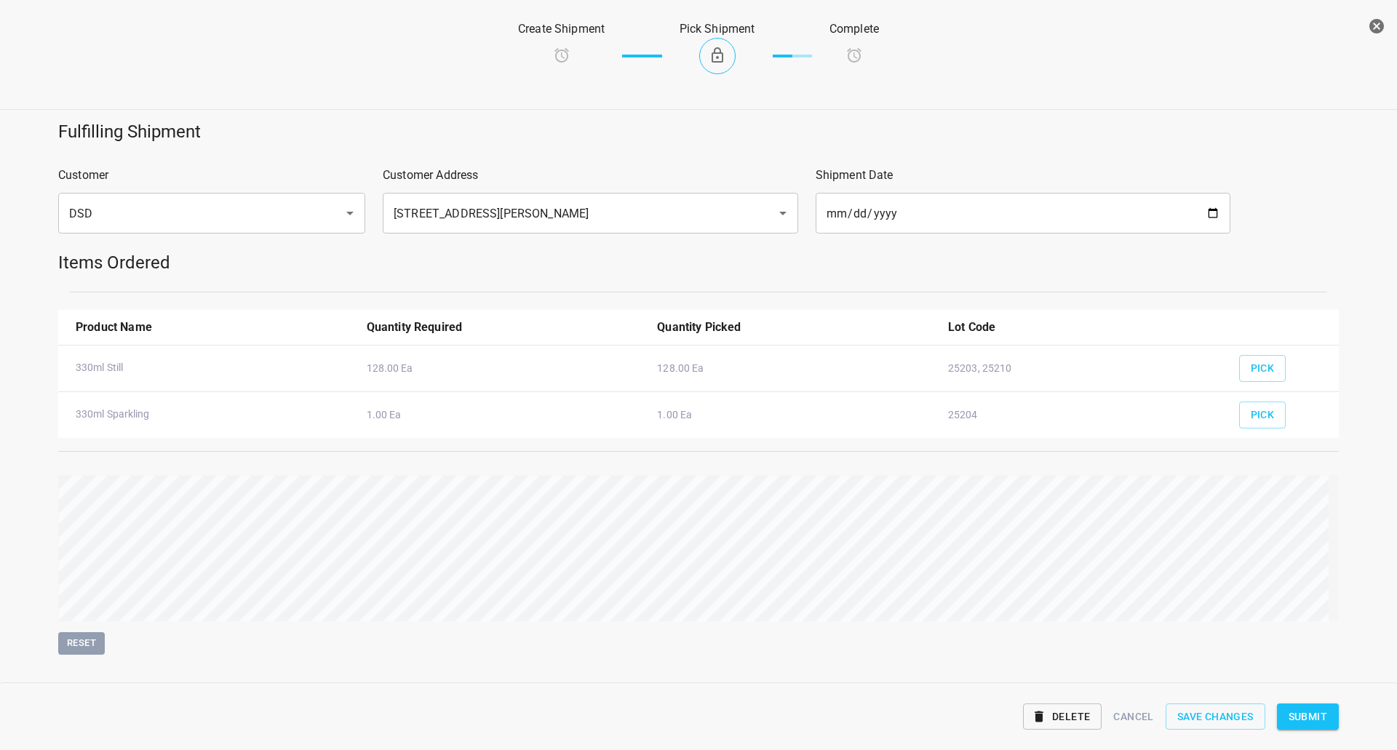
click at [1316, 723] on span "Submit" at bounding box center [1307, 717] width 39 height 18
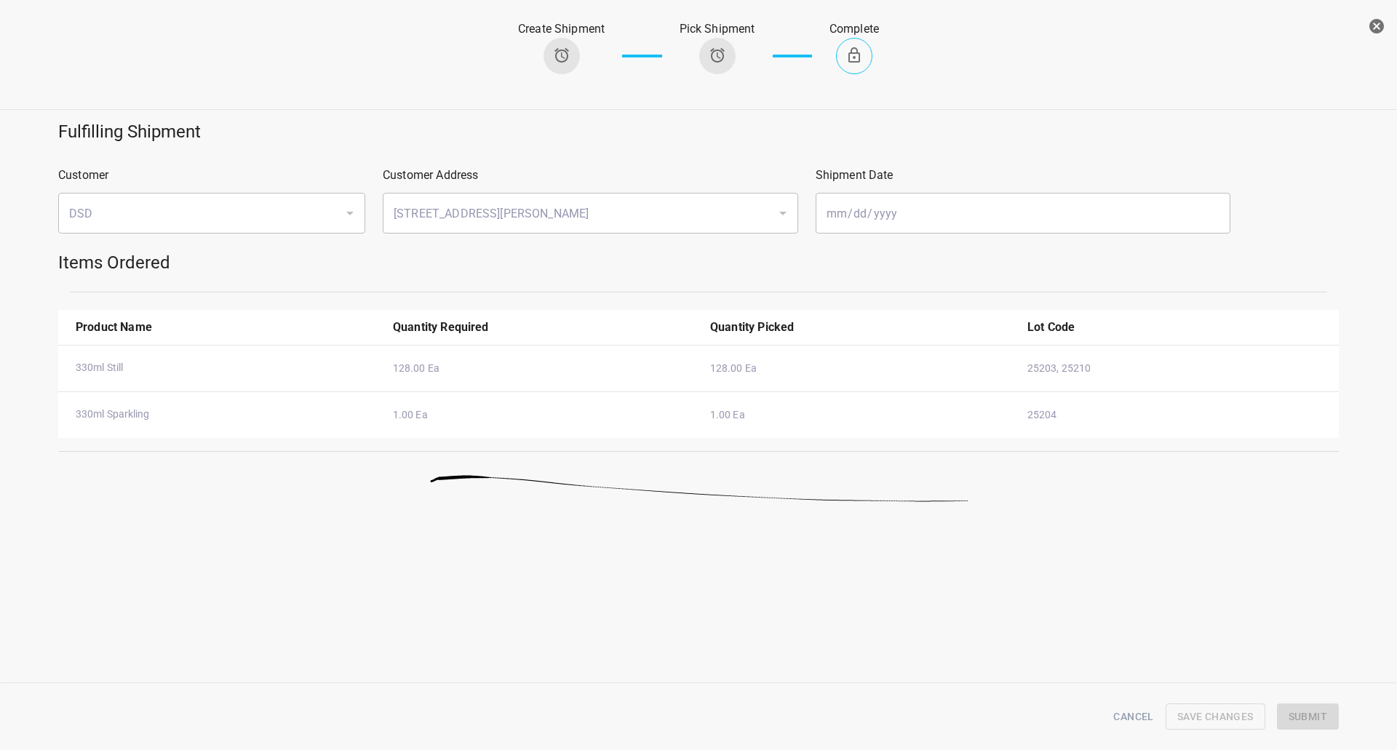
click at [1367, 20] on icon "button" at bounding box center [1375, 25] width 17 height 17
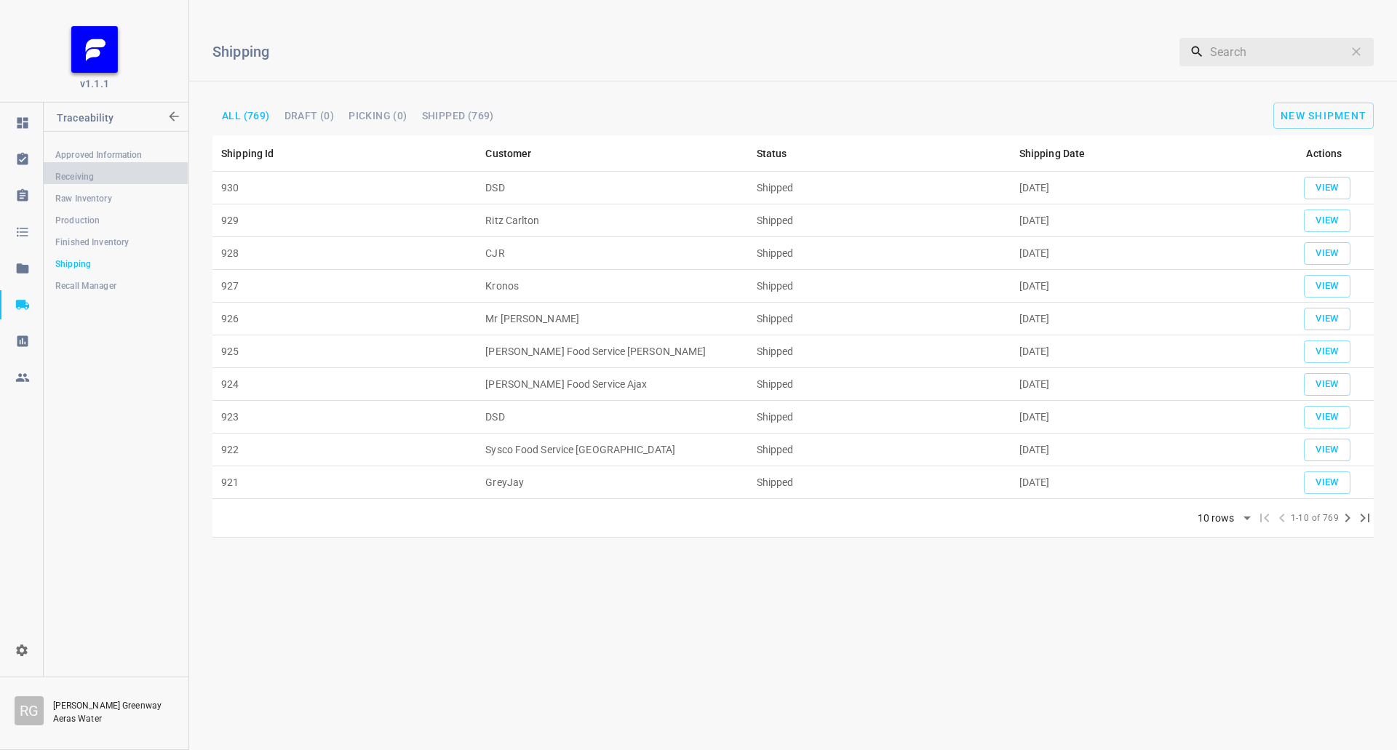
click at [95, 172] on span "Receiving" at bounding box center [115, 176] width 121 height 15
